Goal: Find contact information: Find contact information

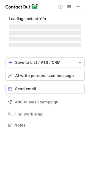
scroll to position [121, 88]
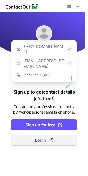
click at [50, 138] on span at bounding box center [51, 140] width 4 height 4
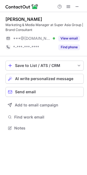
scroll to position [124, 87]
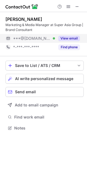
click at [66, 41] on button "View email" at bounding box center [69, 38] width 22 height 5
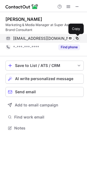
click at [75, 39] on span at bounding box center [77, 38] width 4 height 4
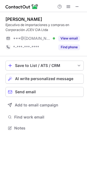
scroll to position [124, 87]
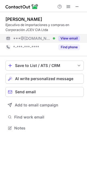
click at [77, 40] on button "View email" at bounding box center [69, 38] width 22 height 5
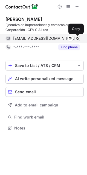
click at [78, 39] on span at bounding box center [77, 38] width 4 height 4
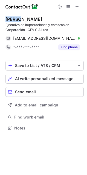
drag, startPoint x: 20, startPoint y: 19, endPoint x: 7, endPoint y: 19, distance: 13.2
click at [7, 19] on div "[PERSON_NAME]" at bounding box center [23, 18] width 37 height 5
copy div "[PERSON_NAME]"
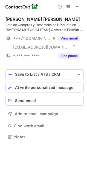
scroll to position [133, 87]
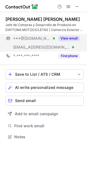
click at [70, 40] on button "View email" at bounding box center [69, 38] width 22 height 5
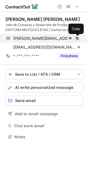
click at [78, 39] on span at bounding box center [77, 38] width 4 height 4
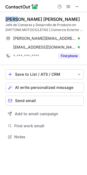
drag, startPoint x: 17, startPoint y: 19, endPoint x: 7, endPoint y: 19, distance: 10.7
click at [7, 19] on div "David González Zamora" at bounding box center [42, 18] width 75 height 5
copy div "David"
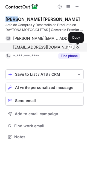
click at [78, 47] on span at bounding box center [77, 47] width 4 height 4
